Goal: Task Accomplishment & Management: Complete application form

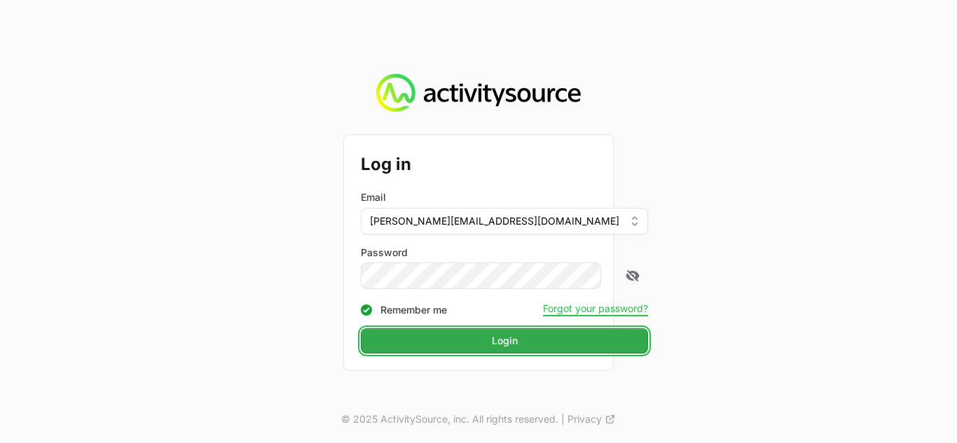
click at [409, 340] on span "Login" at bounding box center [504, 341] width 270 height 17
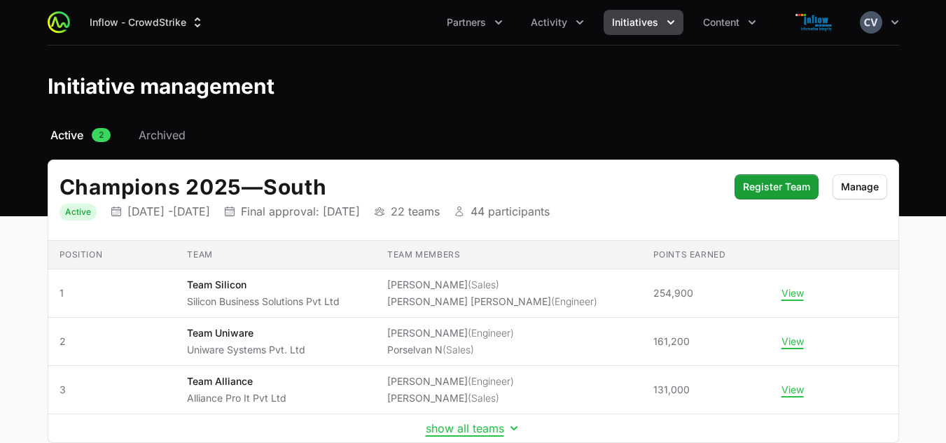
click at [653, 22] on span "Initiatives" at bounding box center [635, 22] width 46 height 14
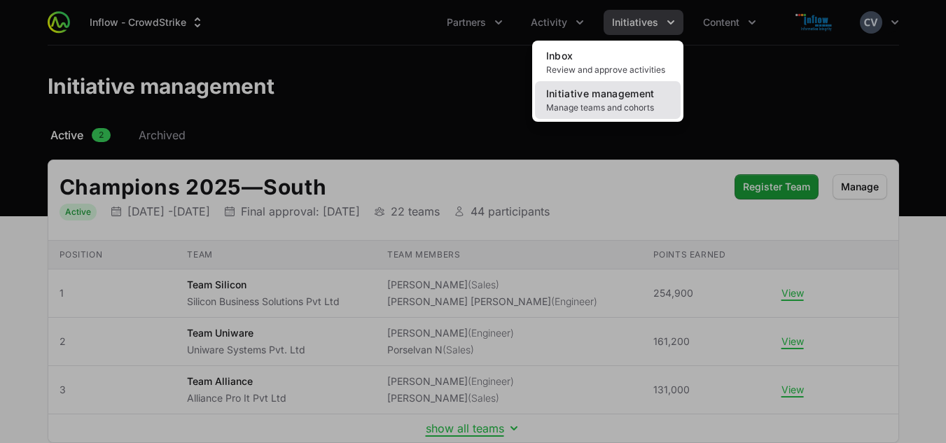
click at [606, 104] on span "Manage teams and cohorts" at bounding box center [607, 107] width 123 height 11
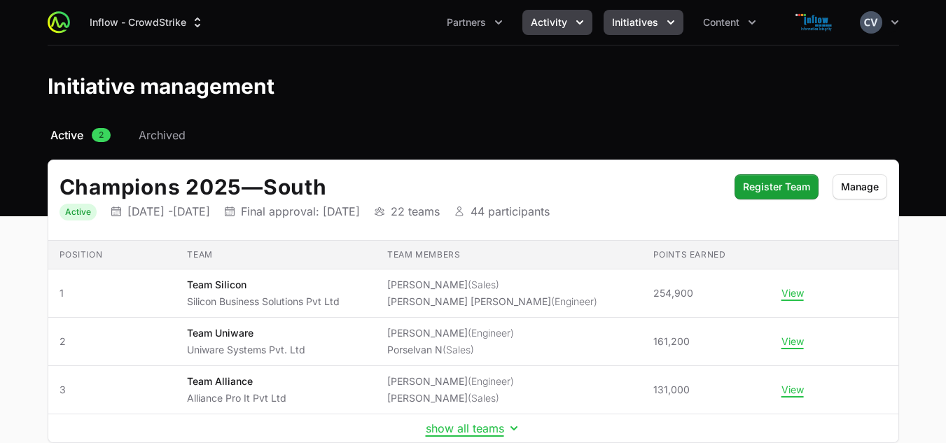
click at [572, 27] on button "Activity" at bounding box center [557, 22] width 70 height 25
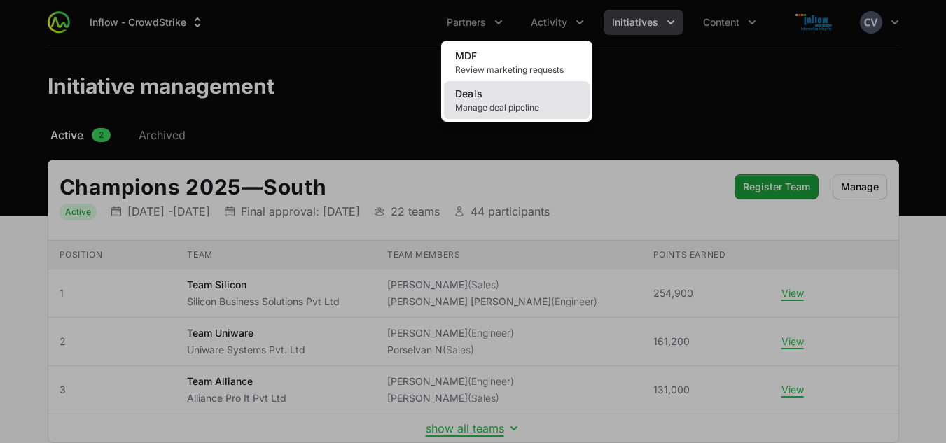
click at [501, 105] on span "Manage deal pipeline" at bounding box center [516, 107] width 123 height 11
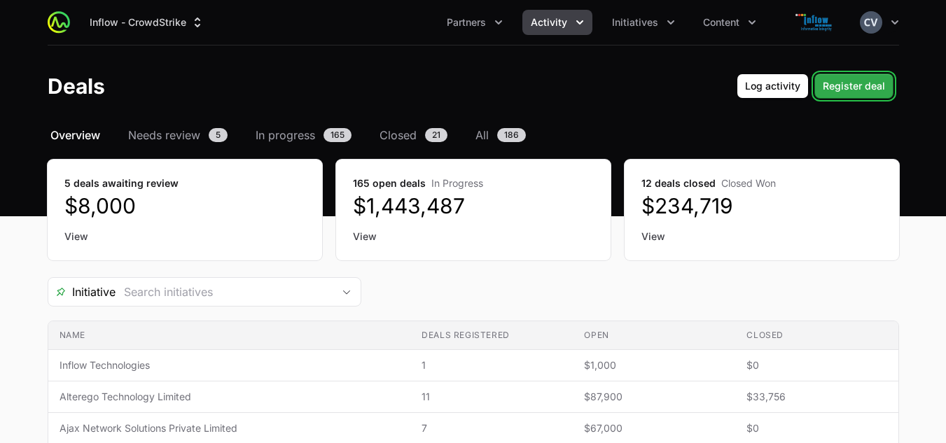
click at [864, 91] on span "Register deal" at bounding box center [854, 86] width 62 height 17
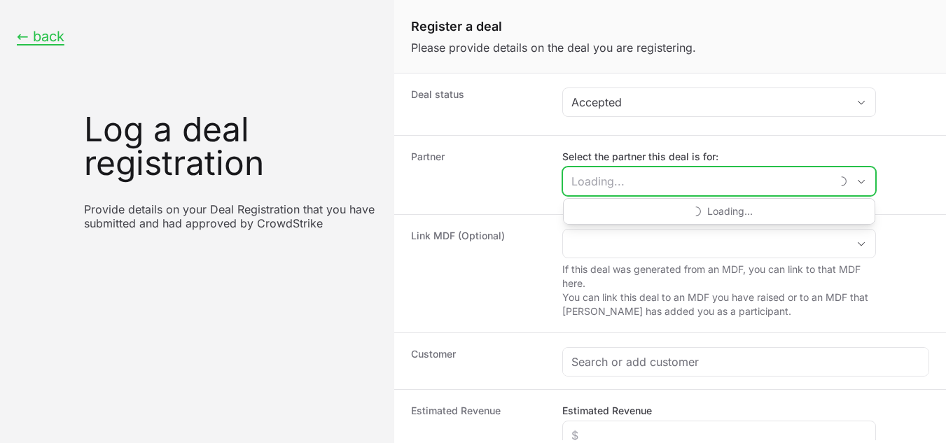
click at [621, 187] on input "Select the partner this deal is for:" at bounding box center [697, 181] width 268 height 28
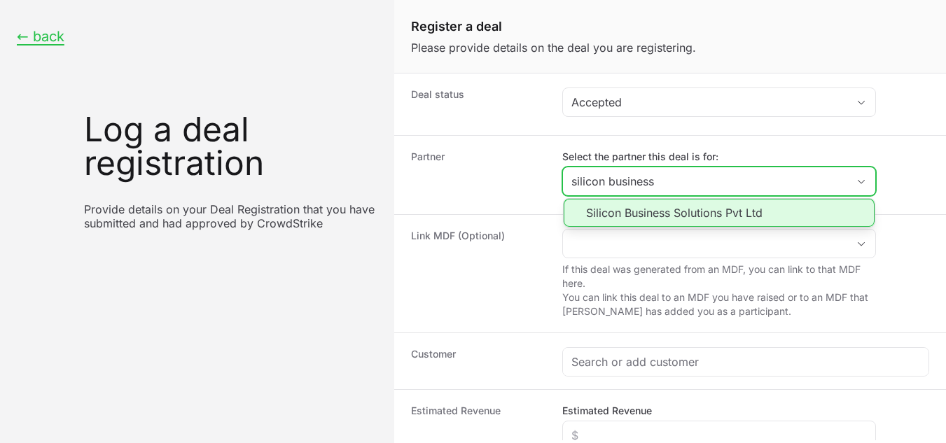
click at [620, 211] on li "Silicon Business Solutions Pvt Ltd" at bounding box center [719, 213] width 311 height 28
type input "Silicon Business Solutions Pvt Ltd"
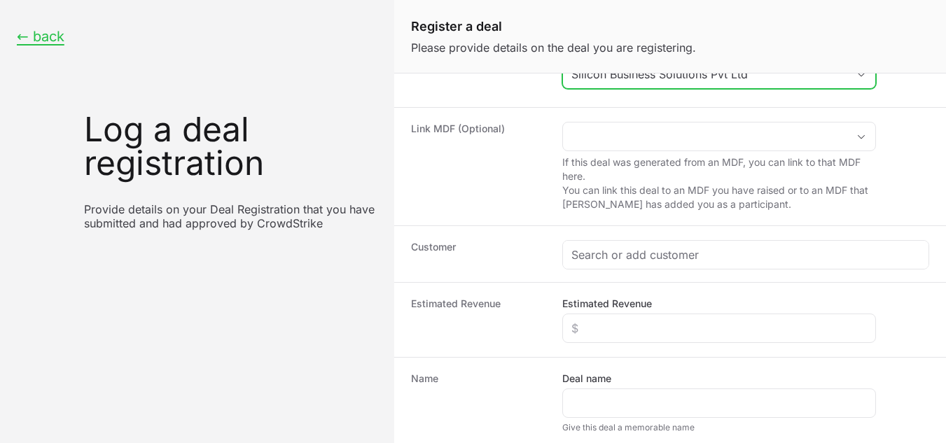
scroll to position [104, 0]
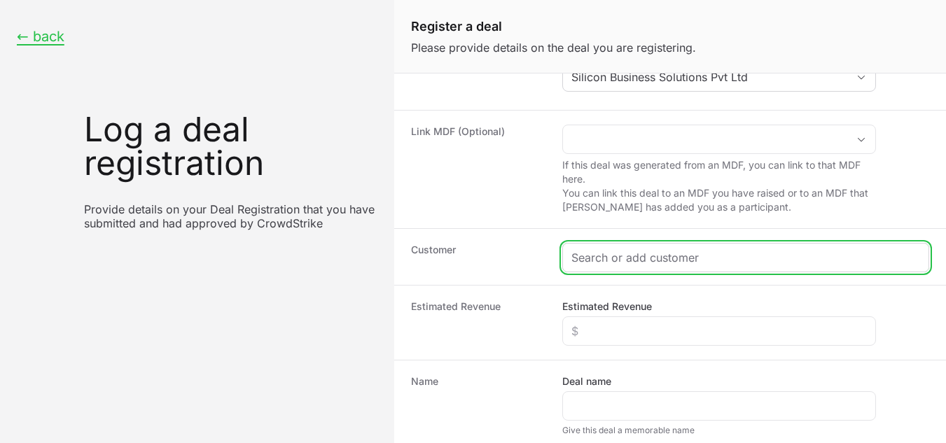
click at [692, 253] on input "Create activity form" at bounding box center [745, 257] width 349 height 17
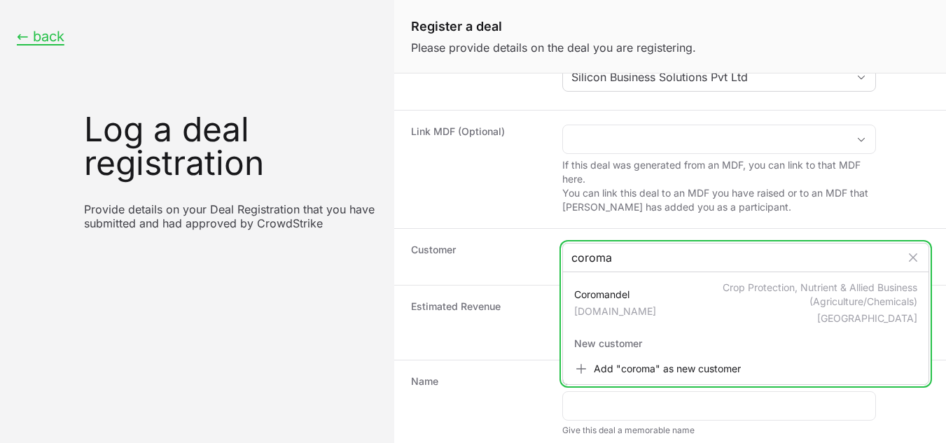
click at [630, 256] on input "coroma" at bounding box center [735, 257] width 329 height 17
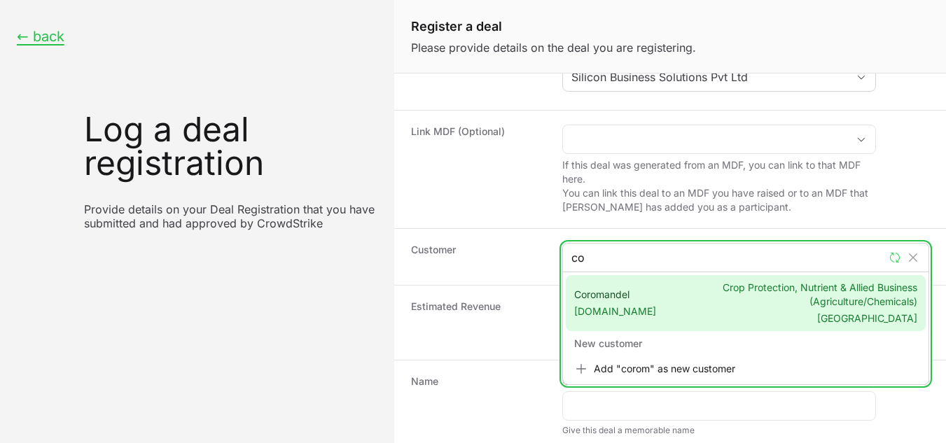
type input "c"
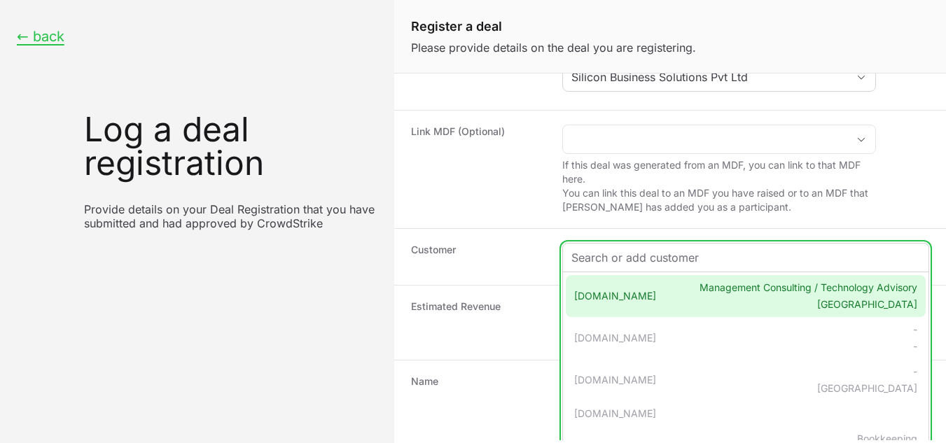
paste input "SKU Product Description Qty UCBECE-AA Skyhigh Essential (UCEB) 30 UEPECE-AA Tre…"
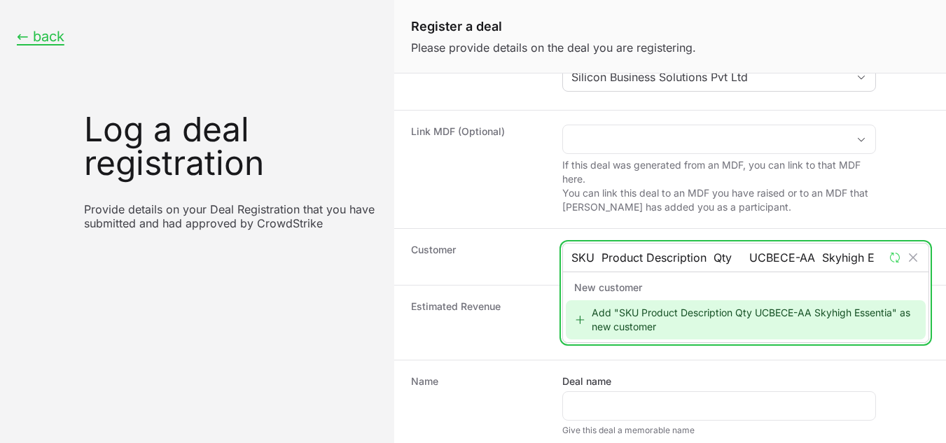
scroll to position [0, 0]
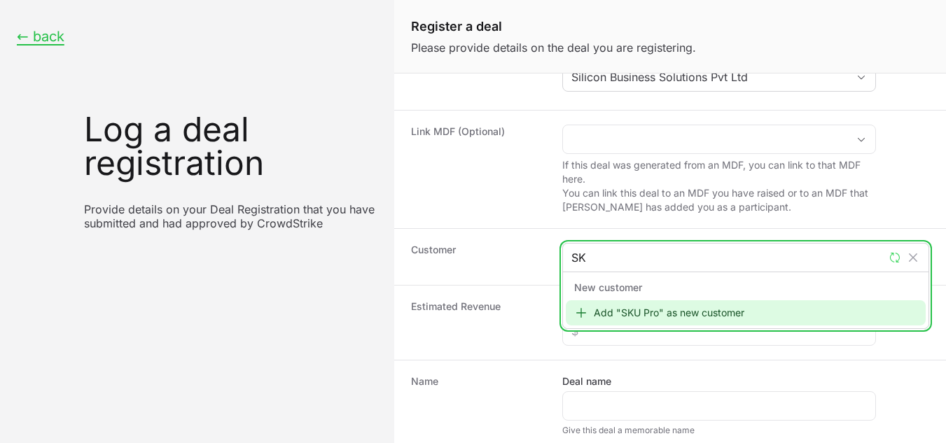
type input "S"
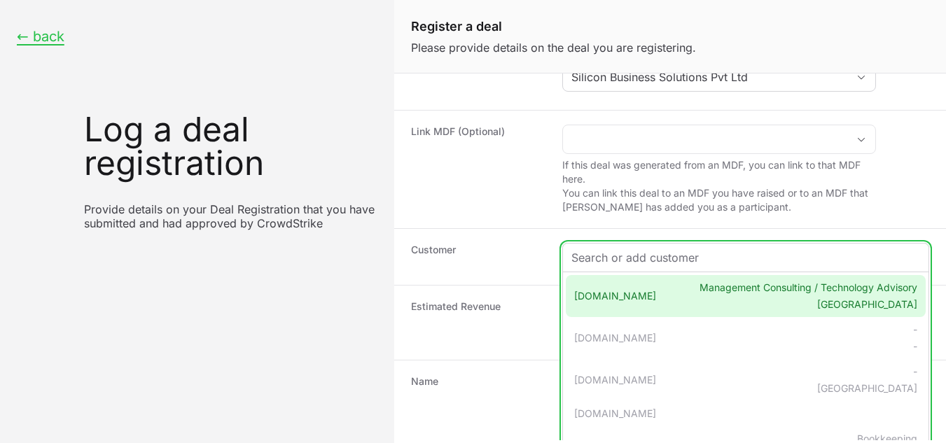
click at [630, 256] on input "Create activity form" at bounding box center [745, 257] width 349 height 17
click at [668, 258] on input "Create activity form" at bounding box center [745, 257] width 349 height 17
paste input "Coromandel Fertilizers limited"
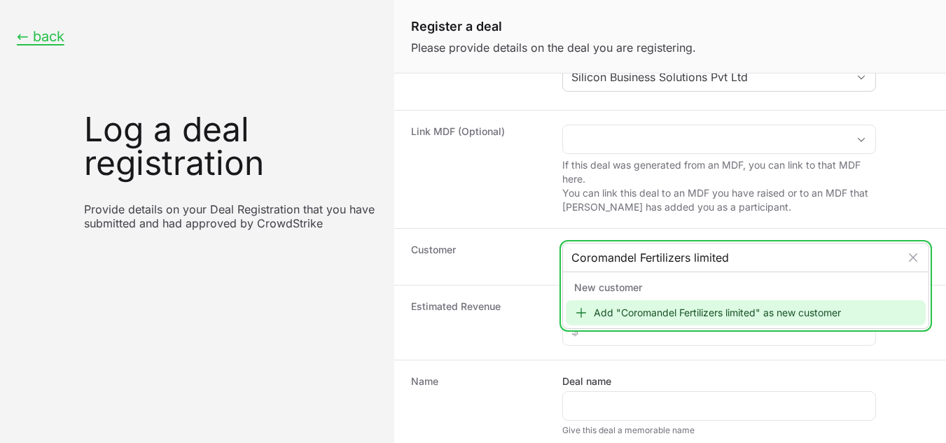
type input "Coromandel Fertilizers limited"
click at [671, 315] on div "Add "Coromandel Fertilizers limited" as new customer" at bounding box center [746, 312] width 360 height 25
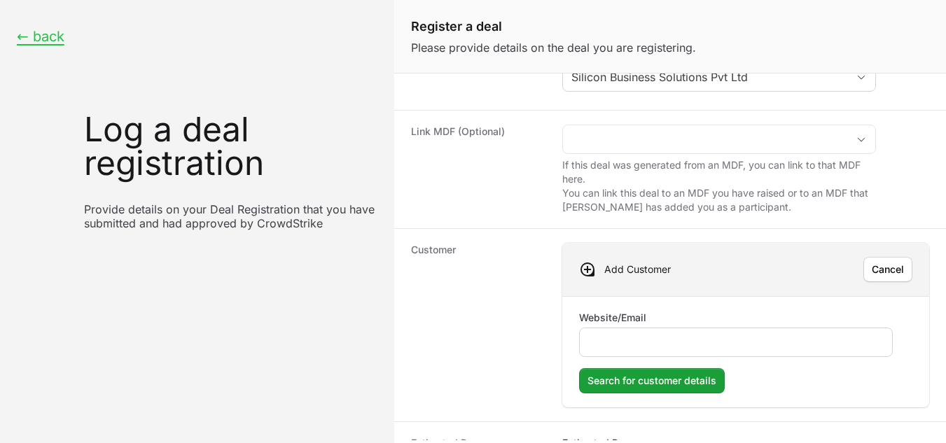
click at [622, 343] on input "Website/Email" at bounding box center [736, 342] width 296 height 17
type input "[DOMAIN_NAME]"
click at [540, 366] on dt "Customer" at bounding box center [478, 325] width 134 height 165
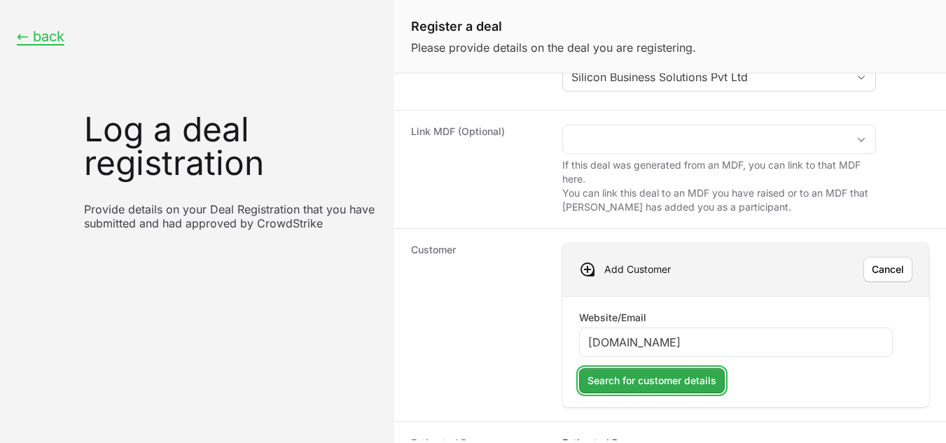
click at [617, 380] on span "Search for customer details" at bounding box center [652, 381] width 129 height 17
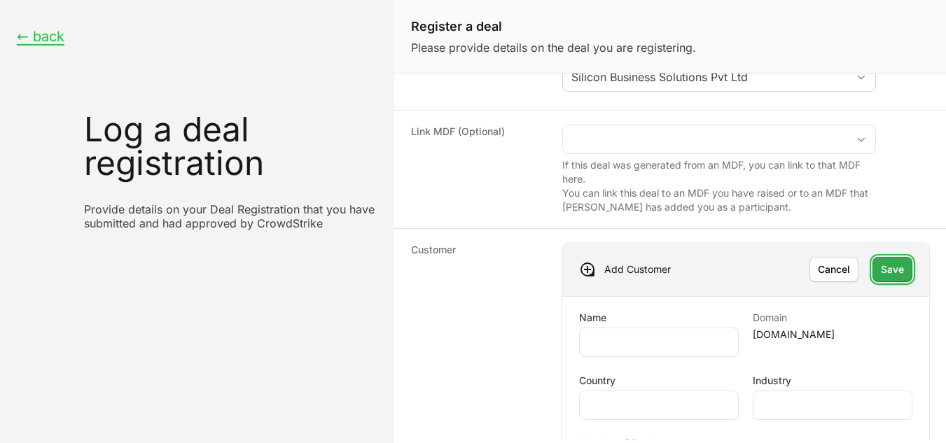
click at [881, 273] on span "Save" at bounding box center [892, 269] width 23 height 17
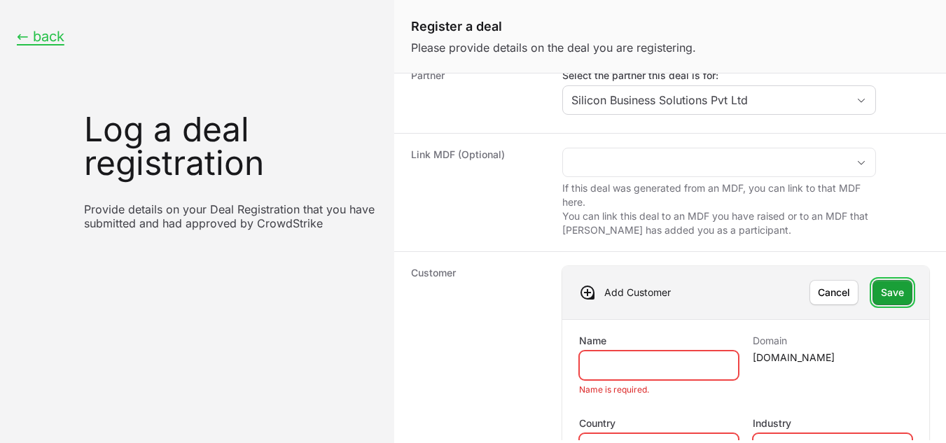
scroll to position [85, 0]
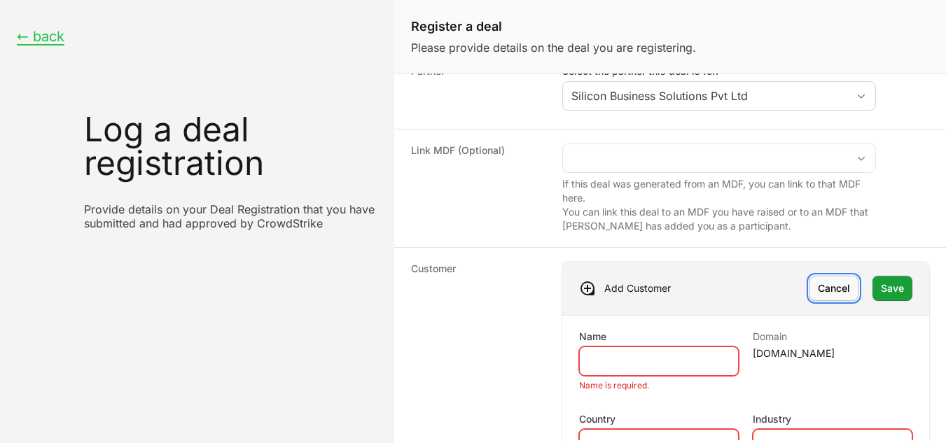
click at [818, 293] on span "Cancel" at bounding box center [834, 288] width 32 height 17
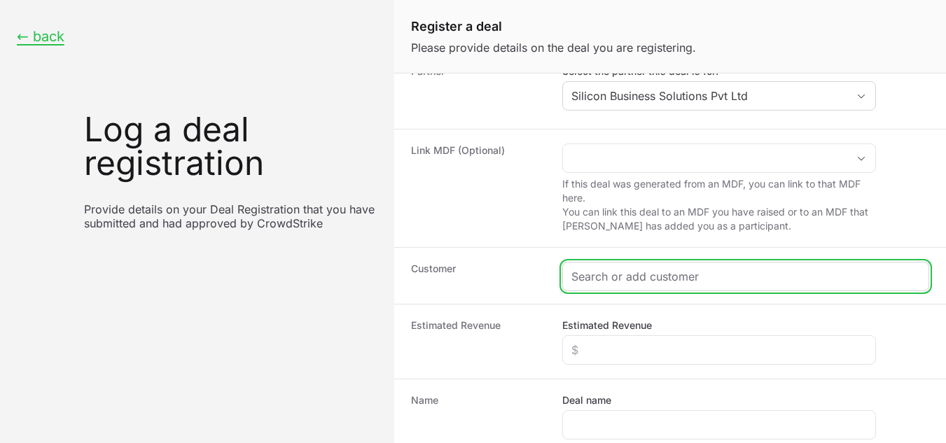
click at [633, 282] on input "Create activity form" at bounding box center [745, 276] width 349 height 17
paste input "Coromandel Fertilizers limited"
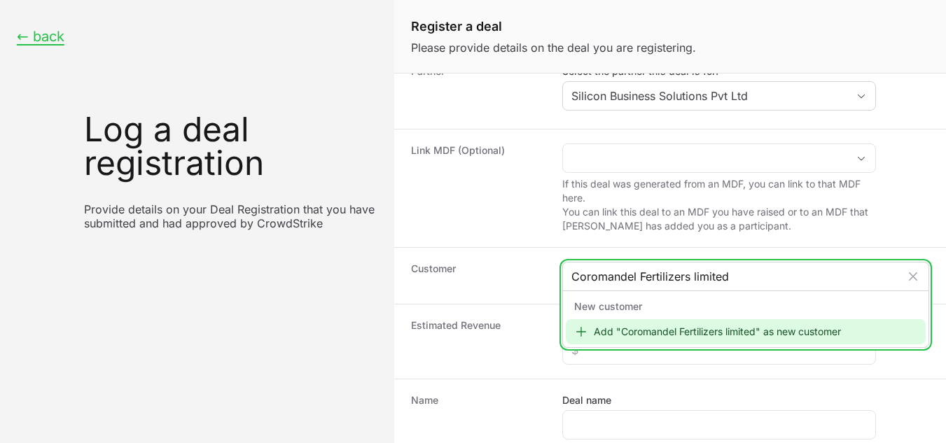
type input "Coromandel Fertilizers limited"
click at [610, 336] on div "Add "Coromandel Fertilizers limited" as new customer" at bounding box center [746, 331] width 360 height 25
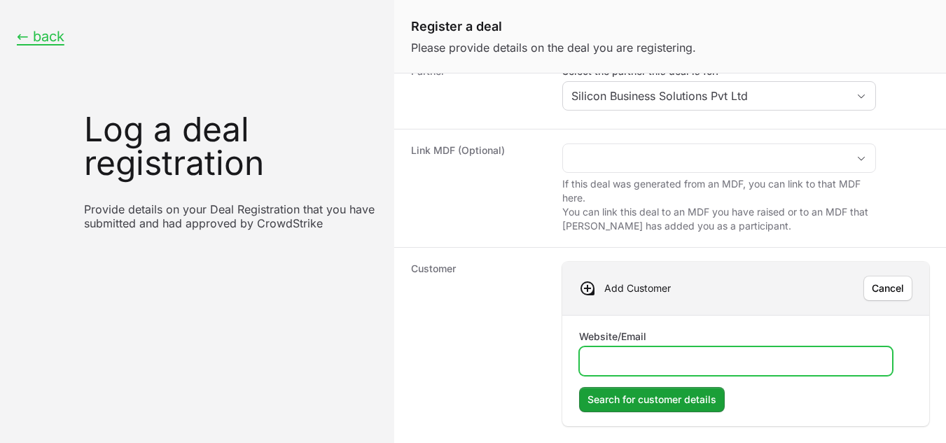
click at [593, 362] on input "Website/Email" at bounding box center [736, 361] width 296 height 17
type input "[DOMAIN_NAME]"
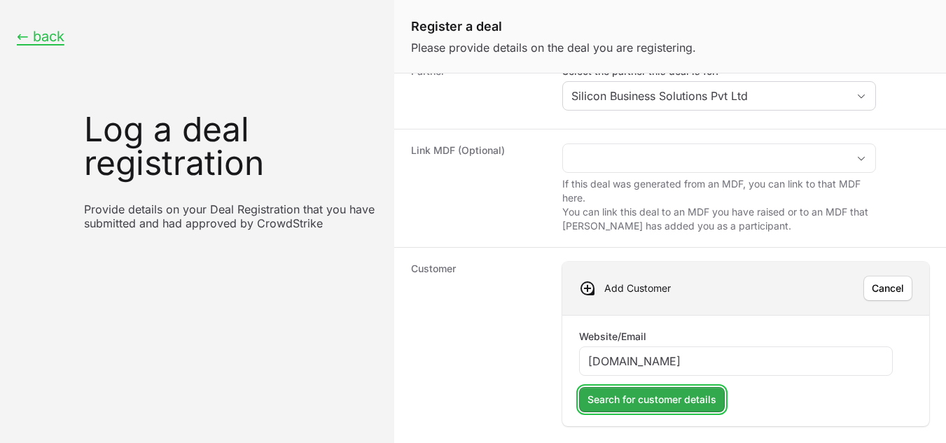
click at [623, 398] on span "Search for customer details" at bounding box center [652, 399] width 129 height 17
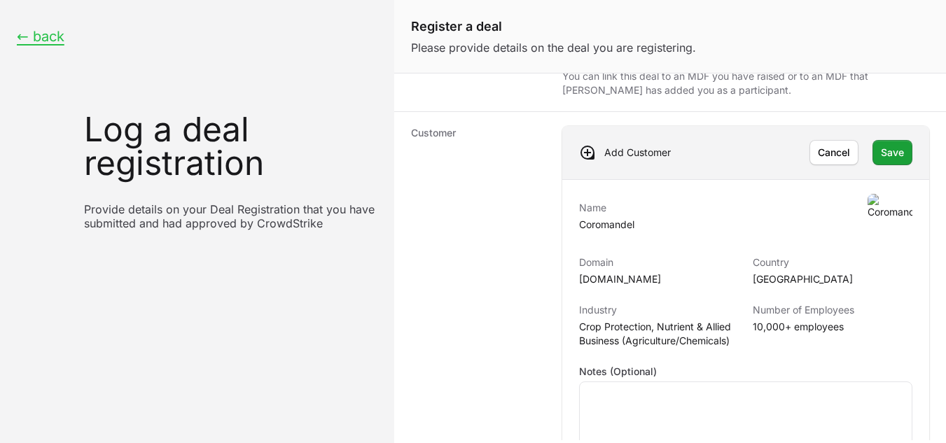
scroll to position [213, 0]
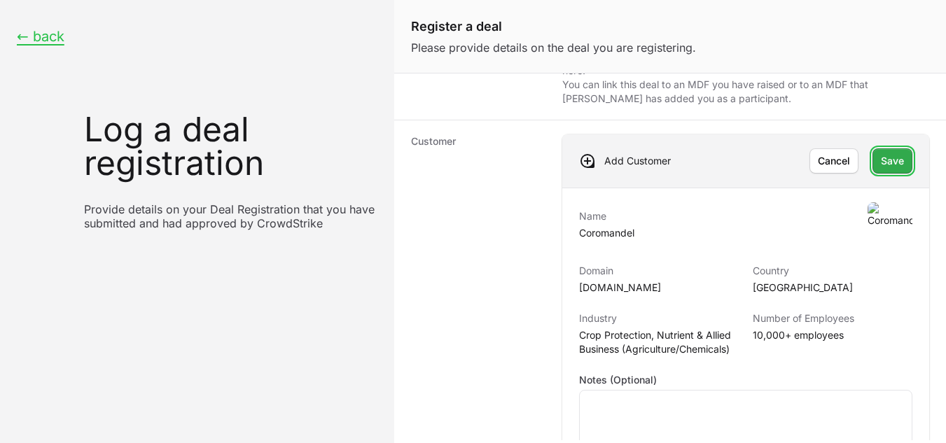
click at [886, 165] on span "Save" at bounding box center [892, 161] width 23 height 17
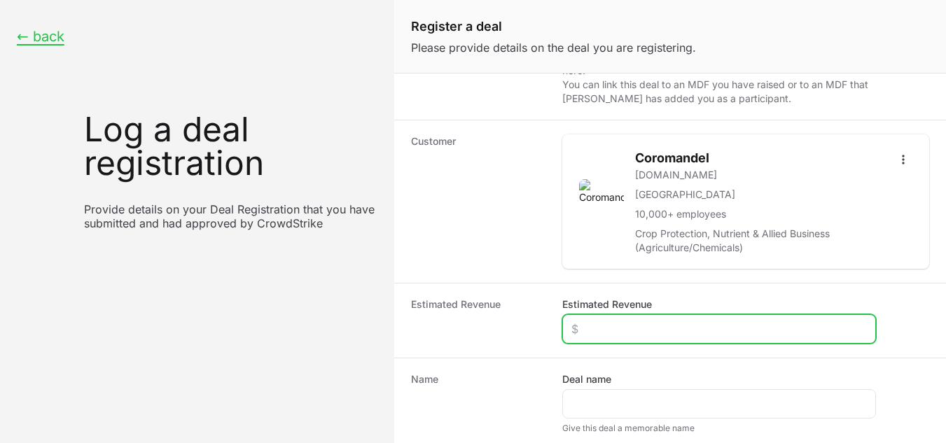
click at [620, 333] on input "Estimated Revenue" at bounding box center [719, 329] width 296 height 17
type input "$65,000"
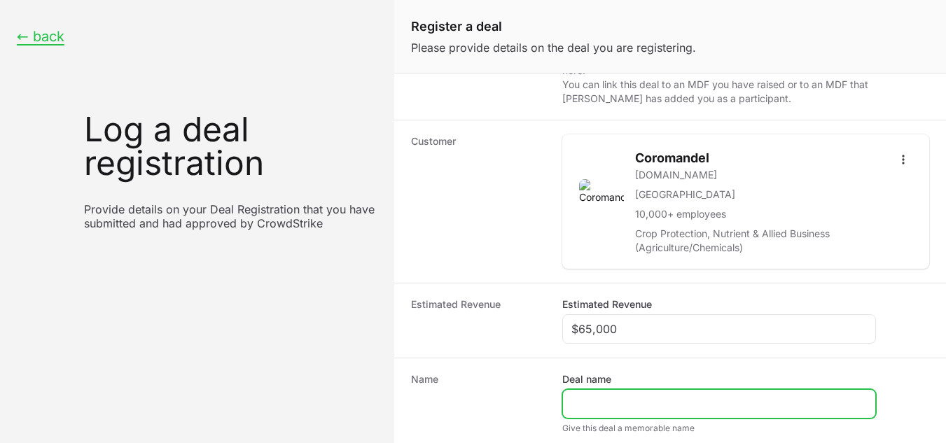
click at [610, 407] on input "Deal name" at bounding box center [719, 404] width 296 height 17
paste input "Coromandel Fertilizers limited"
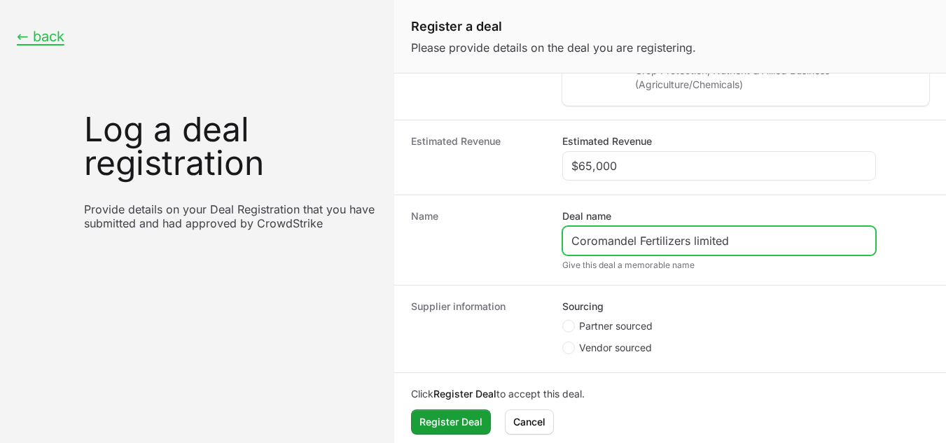
scroll to position [384, 0]
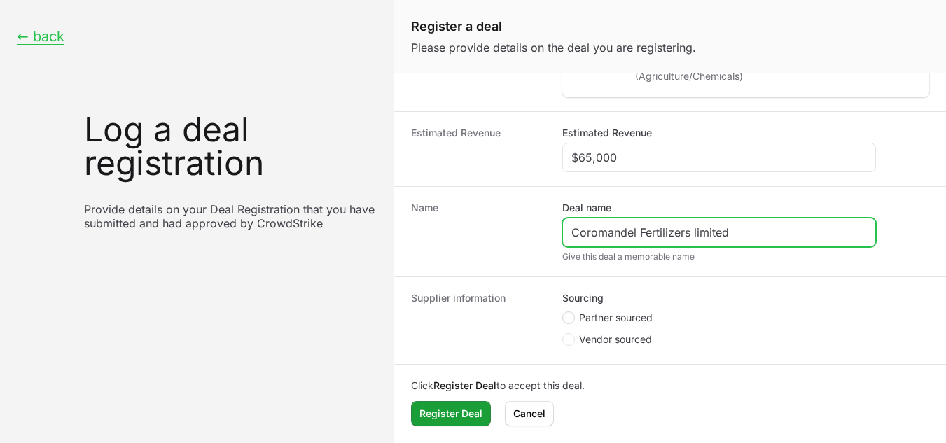
type input "Coromandel Fertilizers limited"
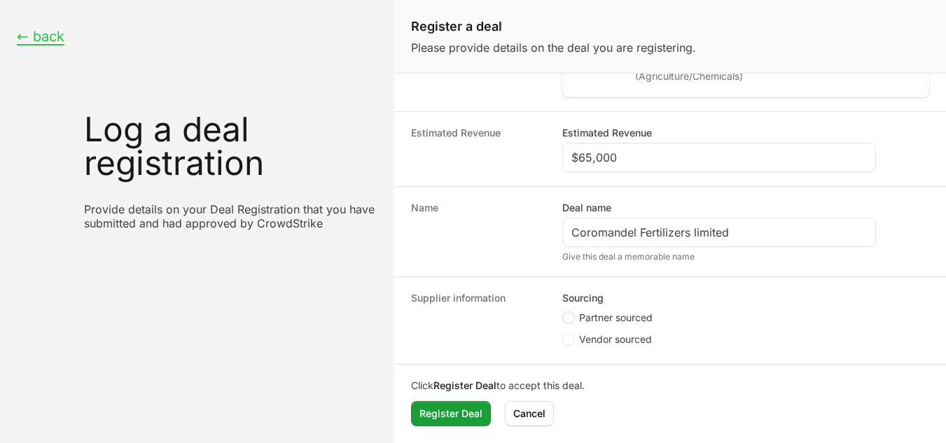
click at [572, 319] on span "Create activity form" at bounding box center [568, 318] width 13 height 13
radio input "true"
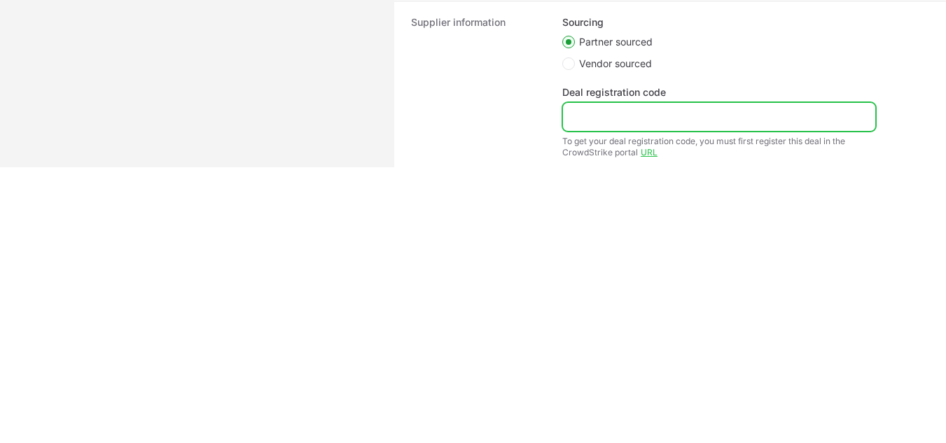
click at [601, 119] on input "Deal registration code" at bounding box center [719, 117] width 296 height 17
click at [644, 121] on input "Deal registration code" at bounding box center [719, 117] width 296 height 17
paste input "DR-9a974fd4"
type input "DR-9a974fd4"
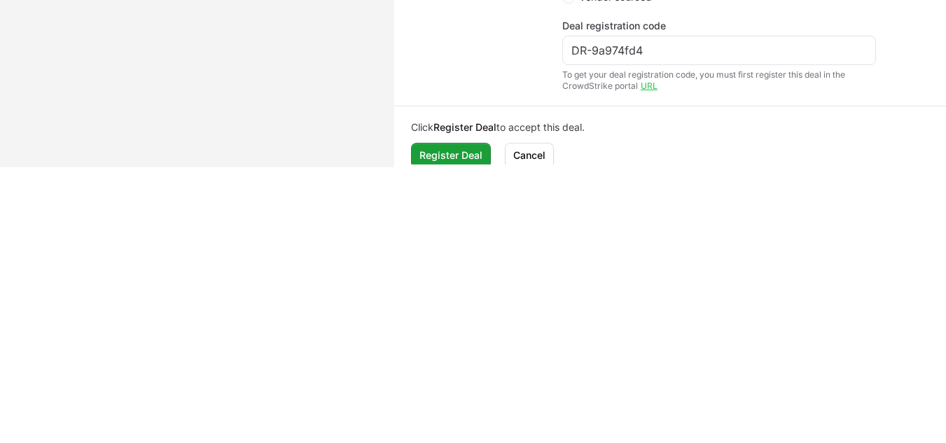
scroll to position [465, 0]
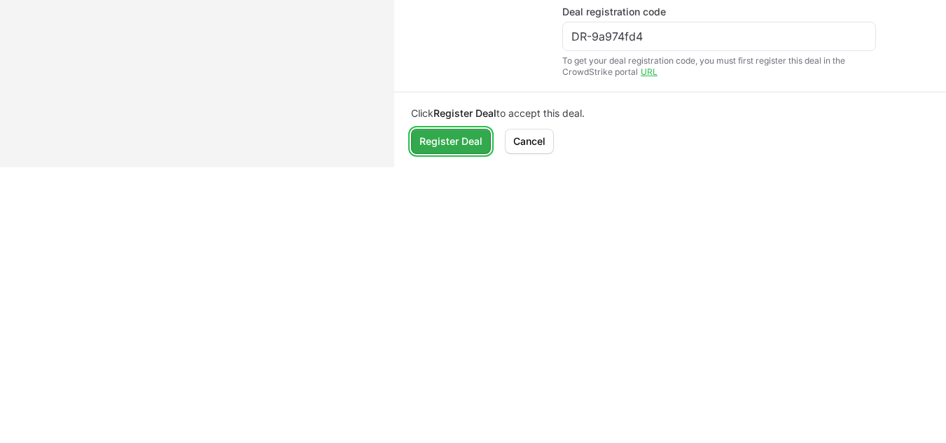
click at [457, 143] on span "Register Deal" at bounding box center [450, 141] width 63 height 17
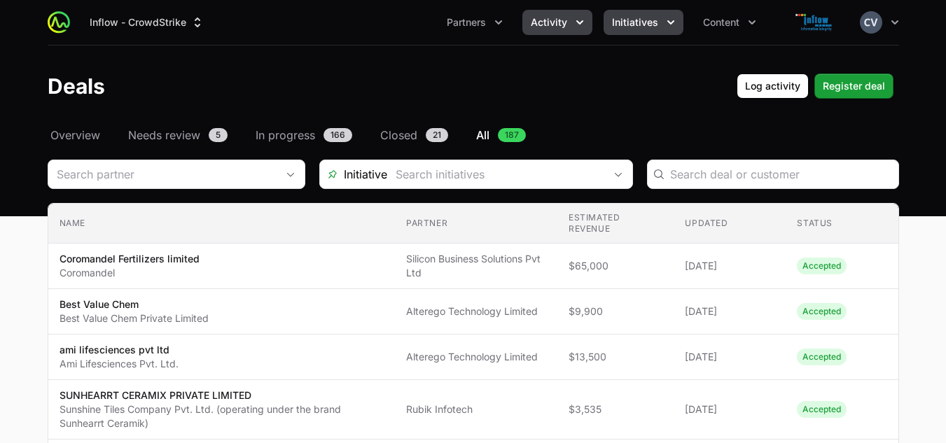
click at [667, 21] on icon "Initiatives menu" at bounding box center [670, 22] width 7 height 4
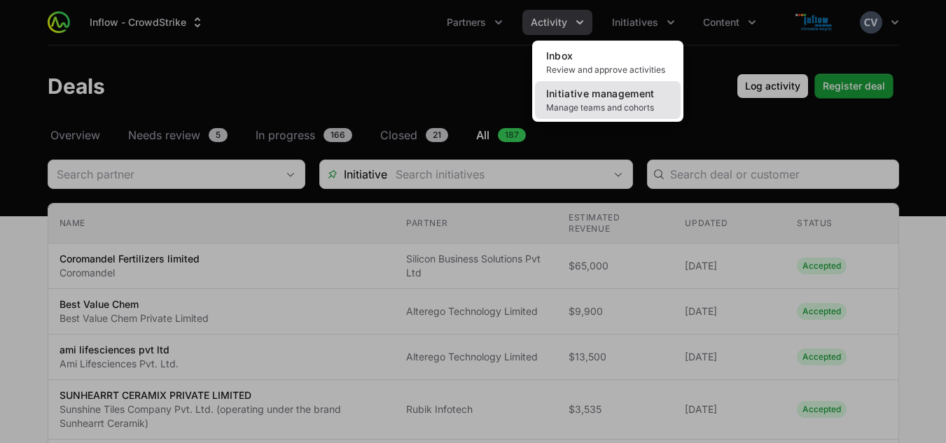
click at [633, 101] on link "Initiative management Manage teams and cohorts" at bounding box center [608, 100] width 146 height 38
